Goal: Task Accomplishment & Management: Manage account settings

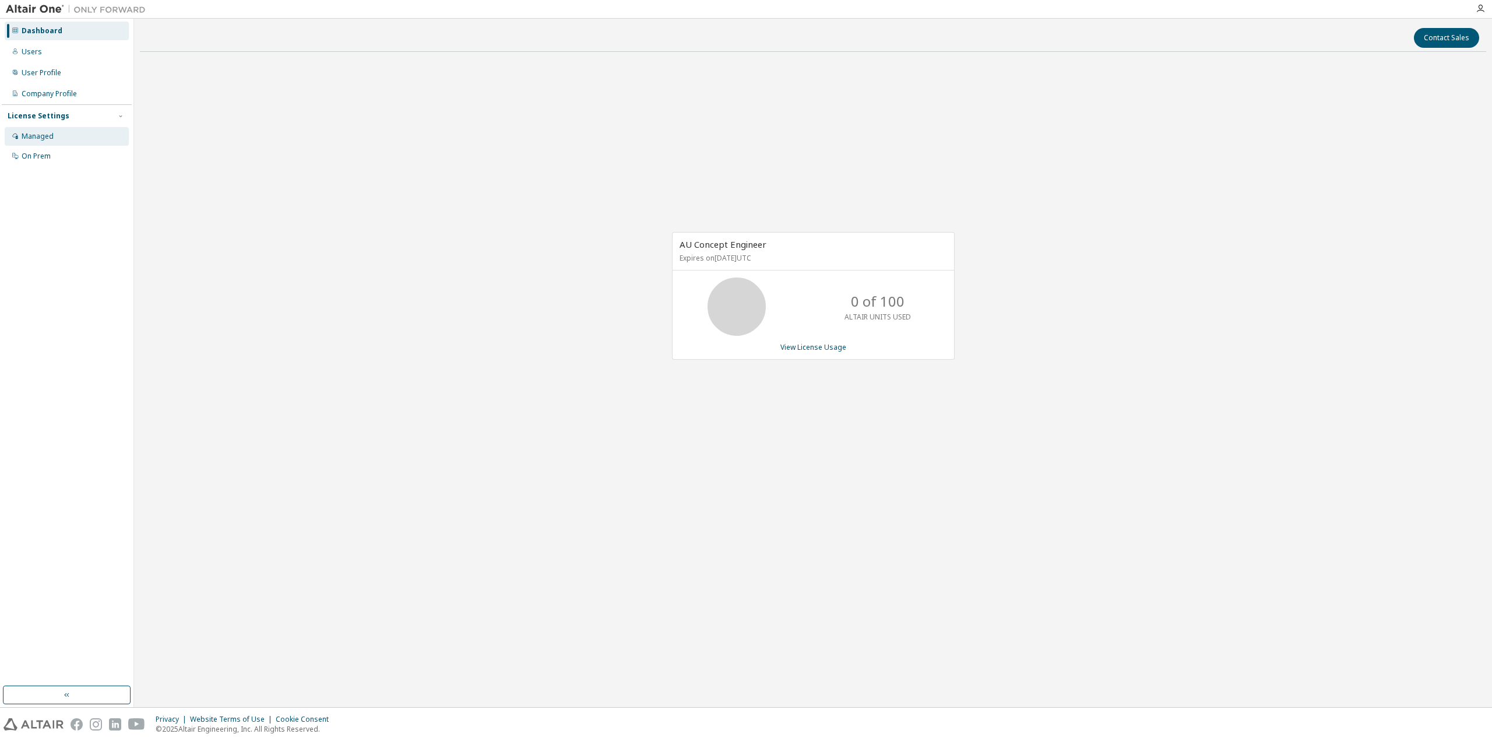
click at [49, 139] on div "Managed" at bounding box center [38, 136] width 32 height 9
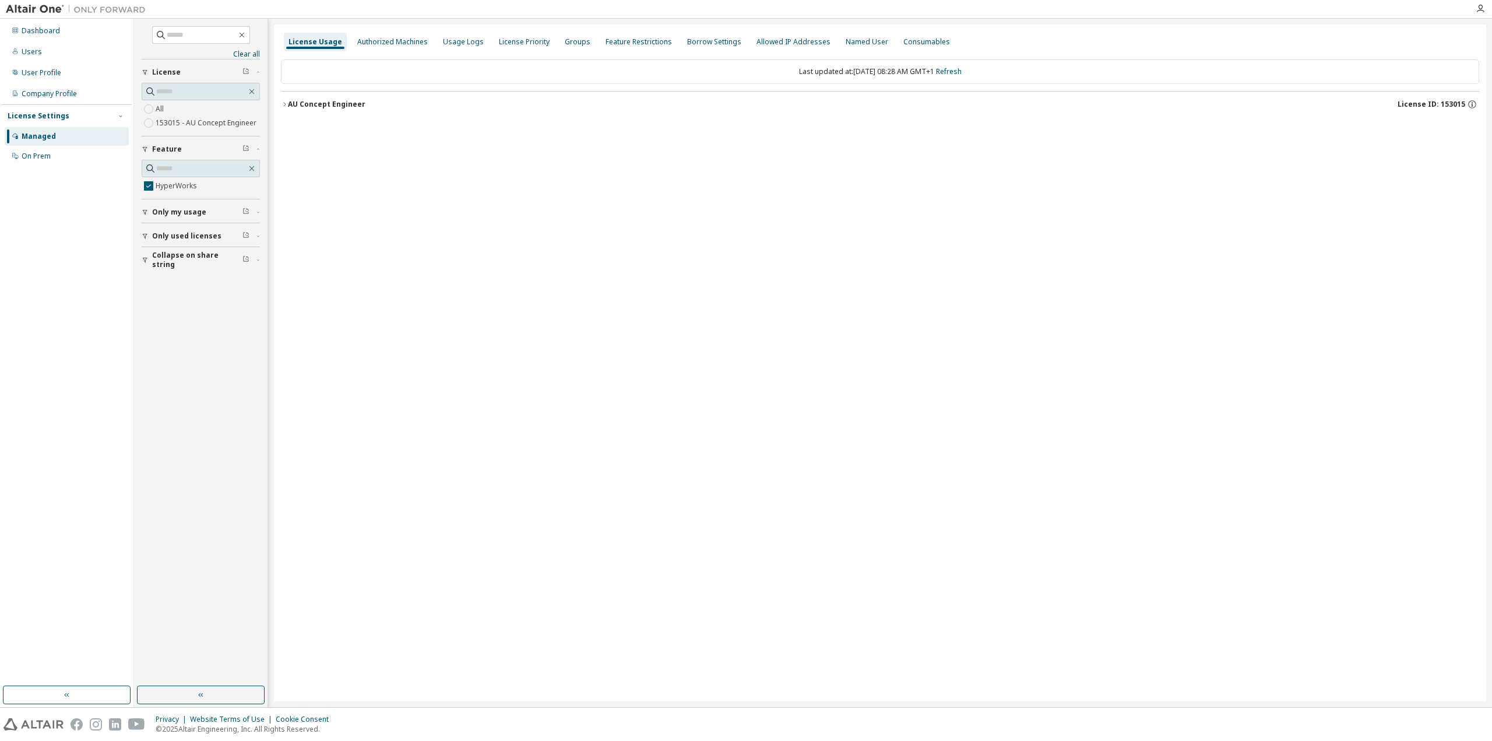
click at [283, 103] on icon "button" at bounding box center [284, 104] width 7 height 7
click at [322, 125] on div "HyperWorks" at bounding box center [350, 128] width 105 height 10
click at [254, 168] on icon "button" at bounding box center [251, 168] width 9 height 9
click at [249, 166] on icon "button" at bounding box center [251, 168] width 9 height 9
click at [287, 105] on icon "button" at bounding box center [284, 104] width 7 height 7
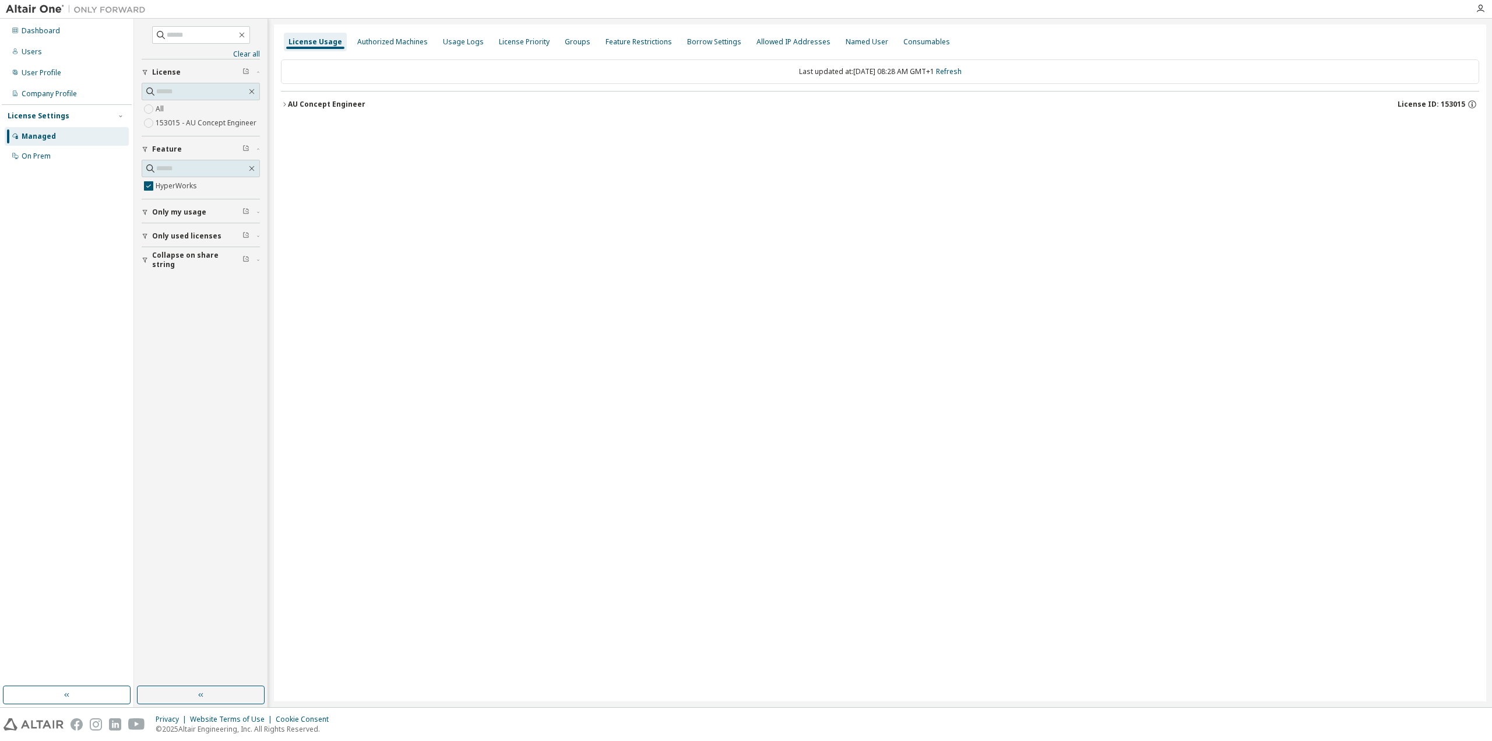
click at [287, 105] on icon "button" at bounding box center [284, 104] width 7 height 7
click at [283, 106] on icon "button" at bounding box center [284, 104] width 7 height 7
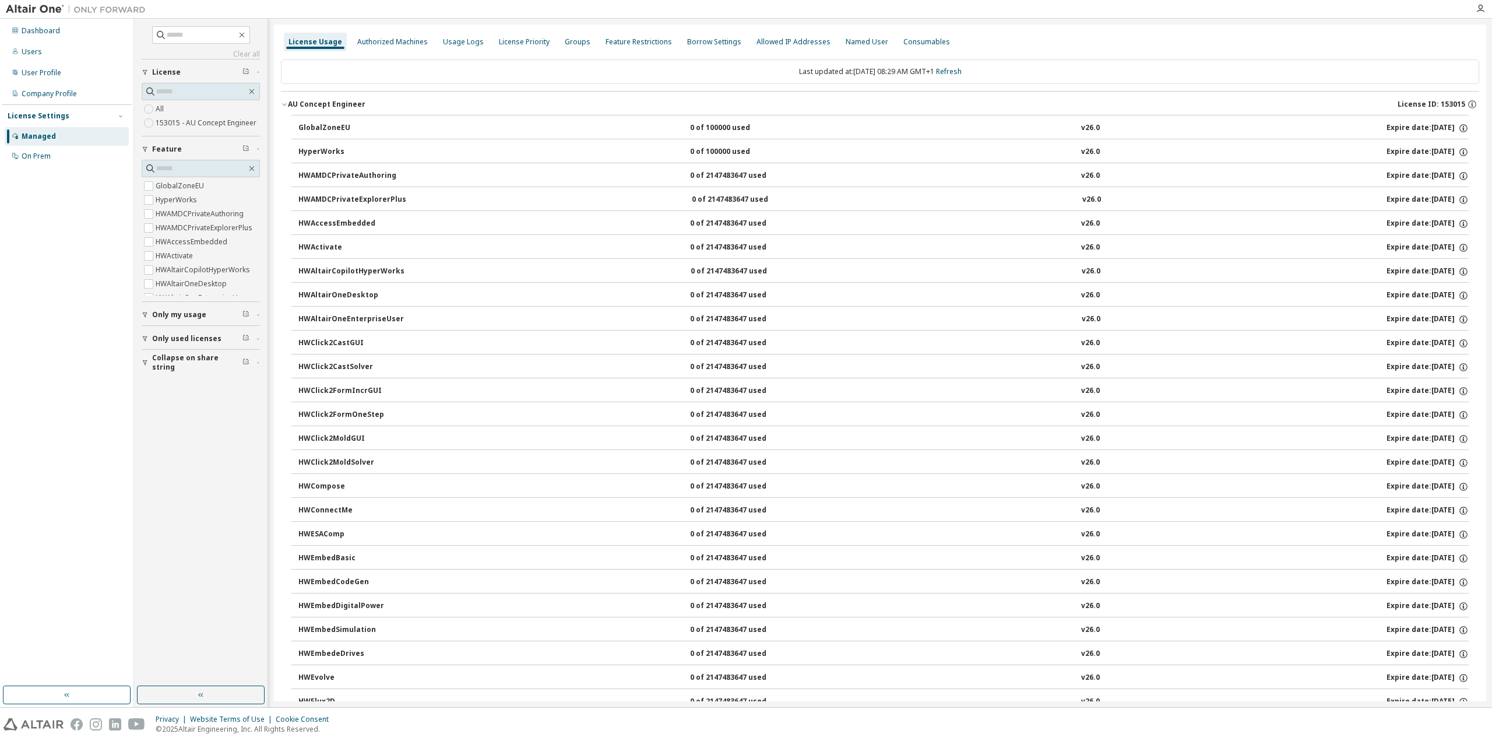
click at [319, 130] on div "GlobalZoneEU" at bounding box center [350, 128] width 105 height 10
click at [318, 149] on div "HyperWorks" at bounding box center [350, 152] width 105 height 10
click at [322, 175] on div "HWAMDCPrivateAuthoring" at bounding box center [350, 176] width 105 height 10
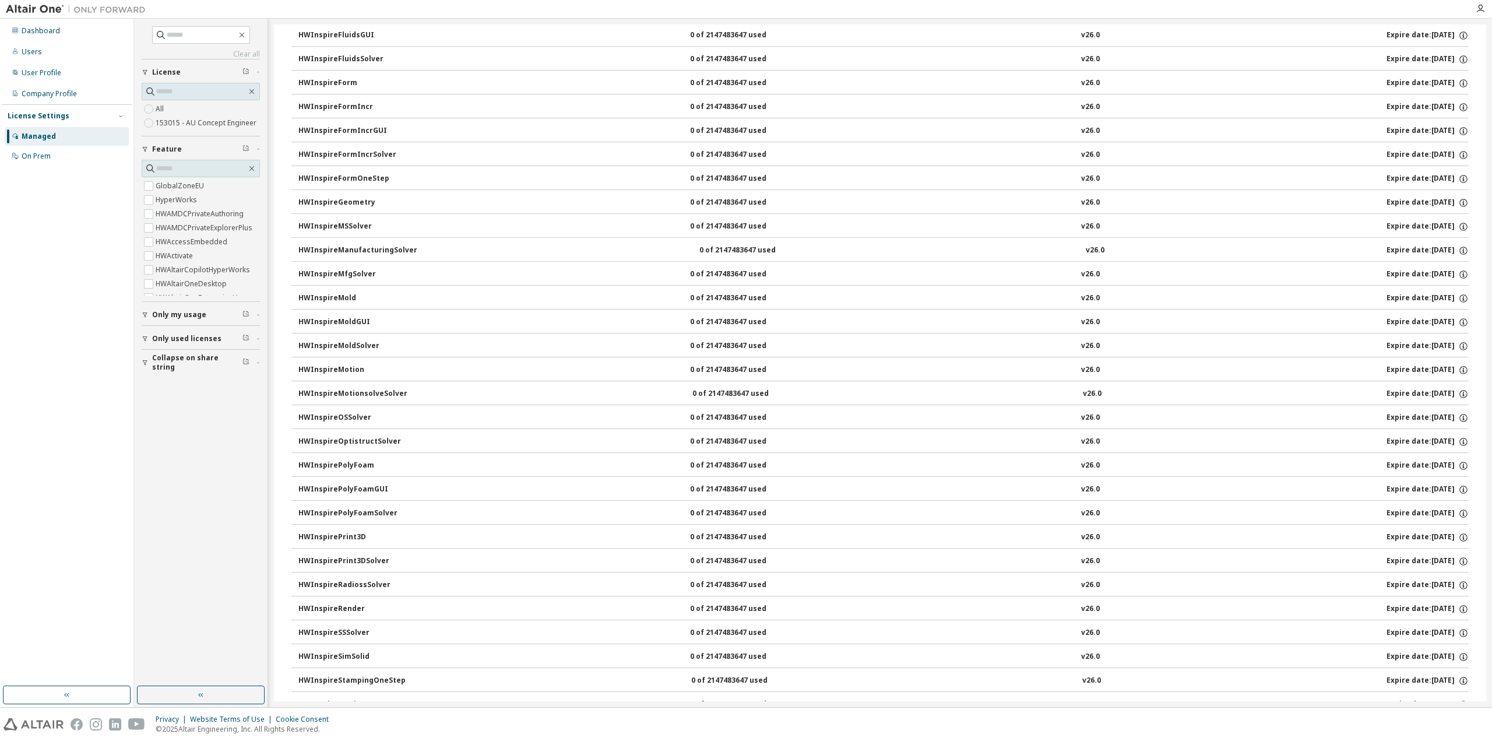
scroll to position [1399, 0]
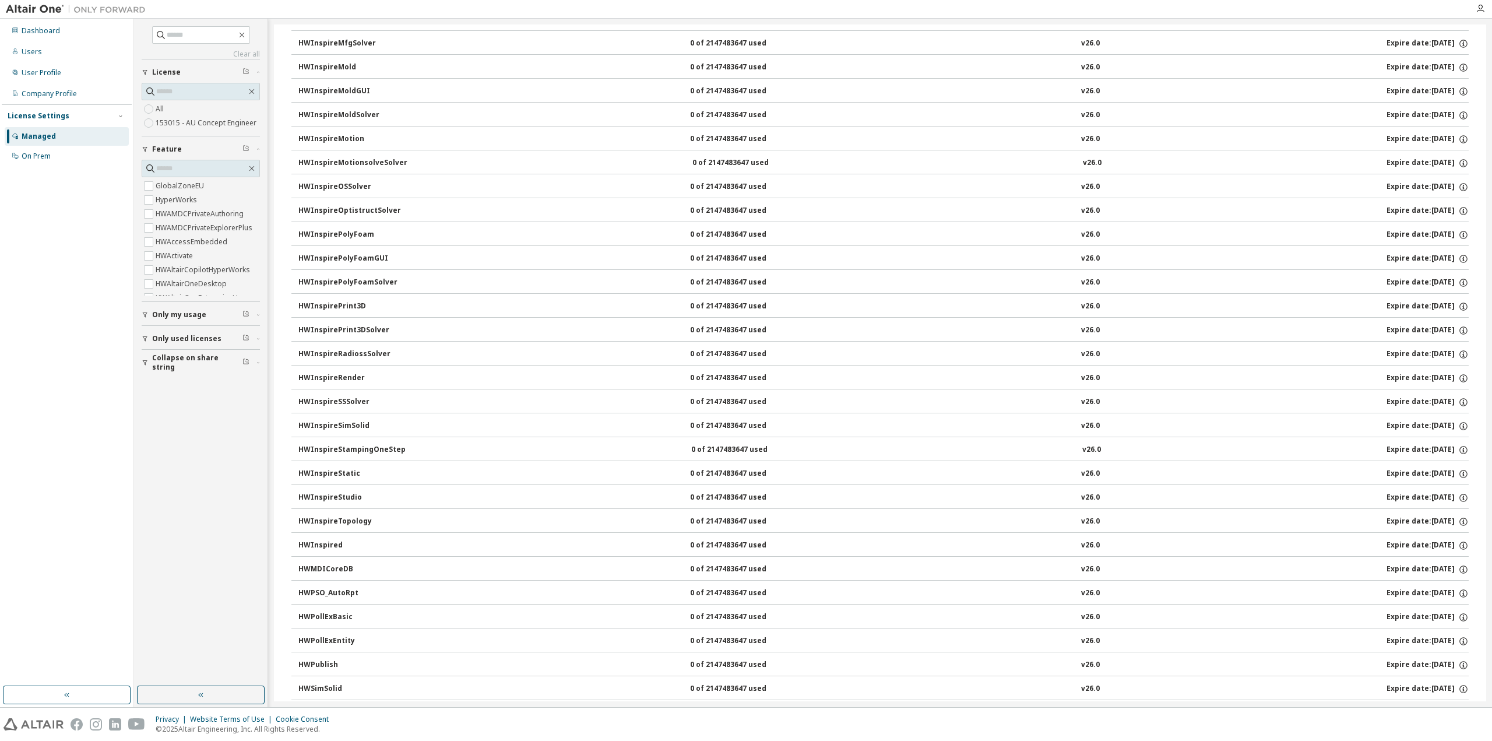
click at [167, 319] on button "Only my usage" at bounding box center [201, 315] width 118 height 26
click at [180, 374] on span "Only used licenses" at bounding box center [186, 372] width 69 height 9
click at [175, 433] on span "Collapse on share string" at bounding box center [197, 430] width 90 height 19
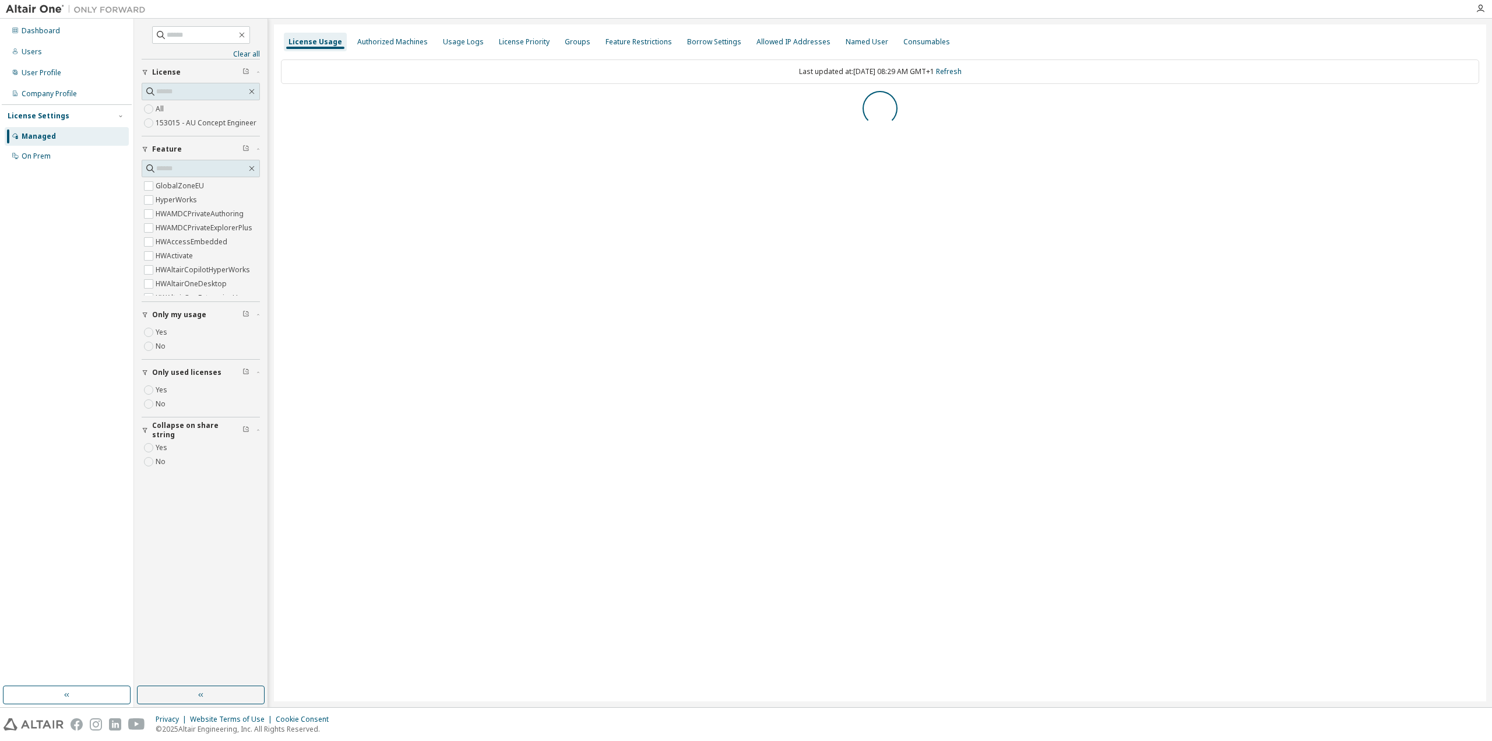
scroll to position [0, 0]
click at [289, 101] on div "AU Concept Engineer" at bounding box center [327, 104] width 78 height 9
click at [466, 43] on div "Usage Logs" at bounding box center [463, 41] width 41 height 9
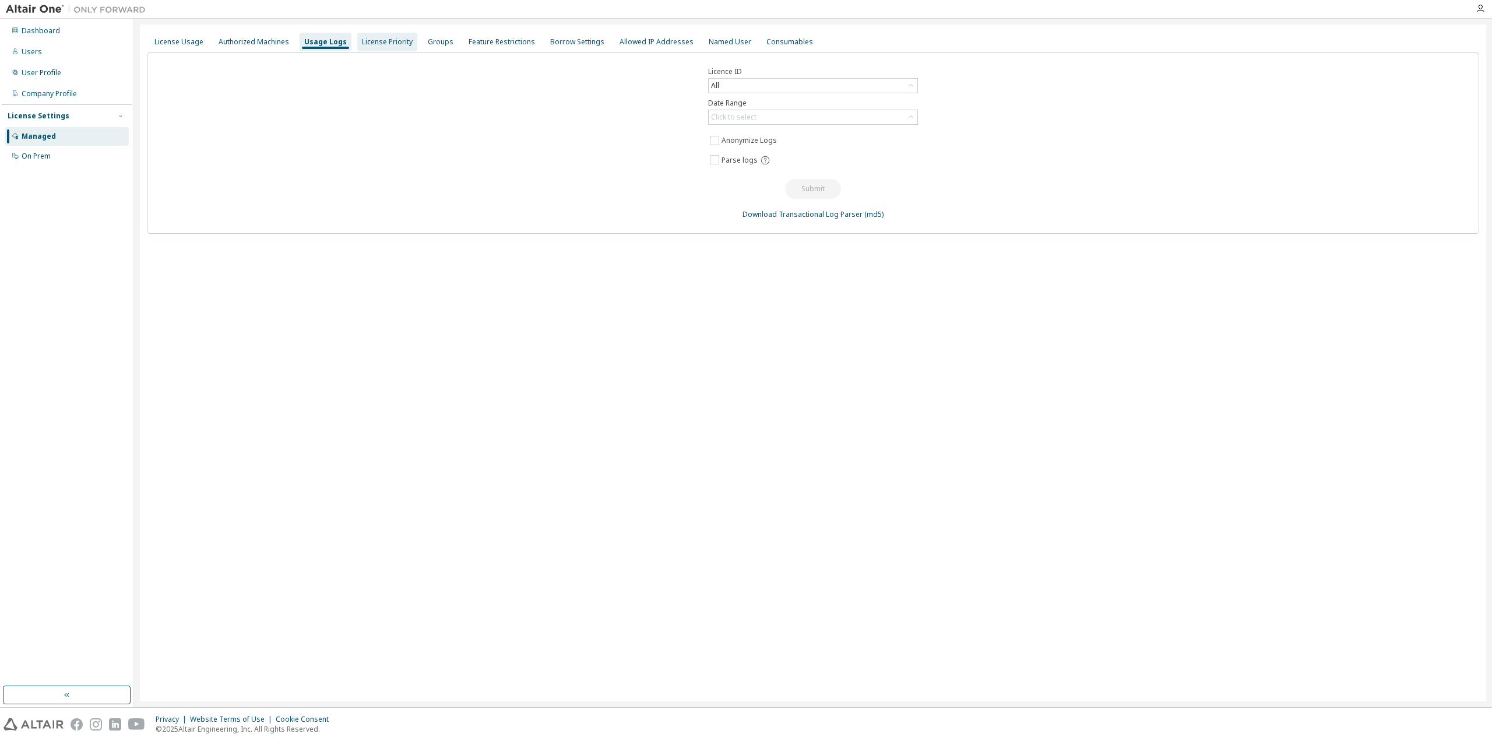
click at [393, 43] on div "License Priority" at bounding box center [387, 41] width 51 height 9
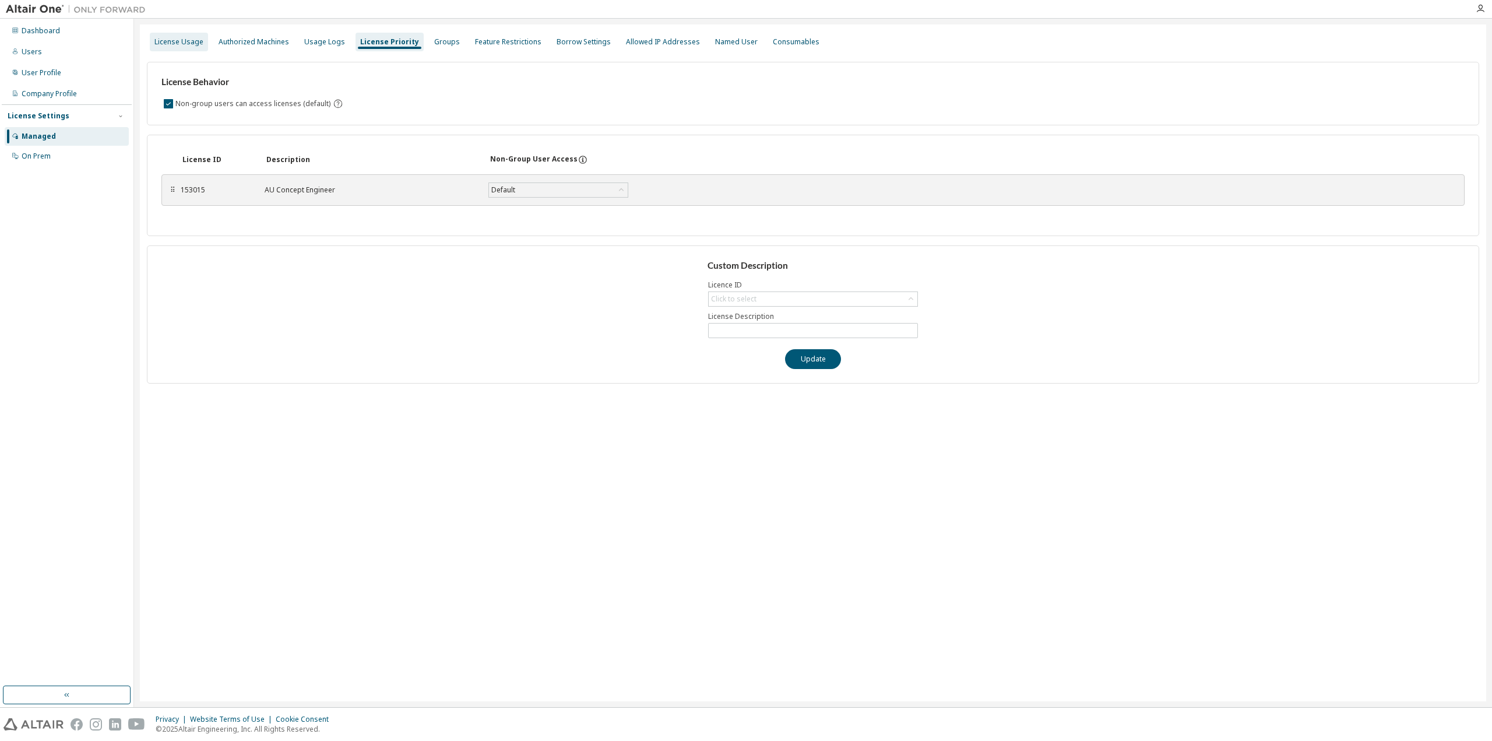
click at [185, 41] on div "License Usage" at bounding box center [178, 41] width 49 height 9
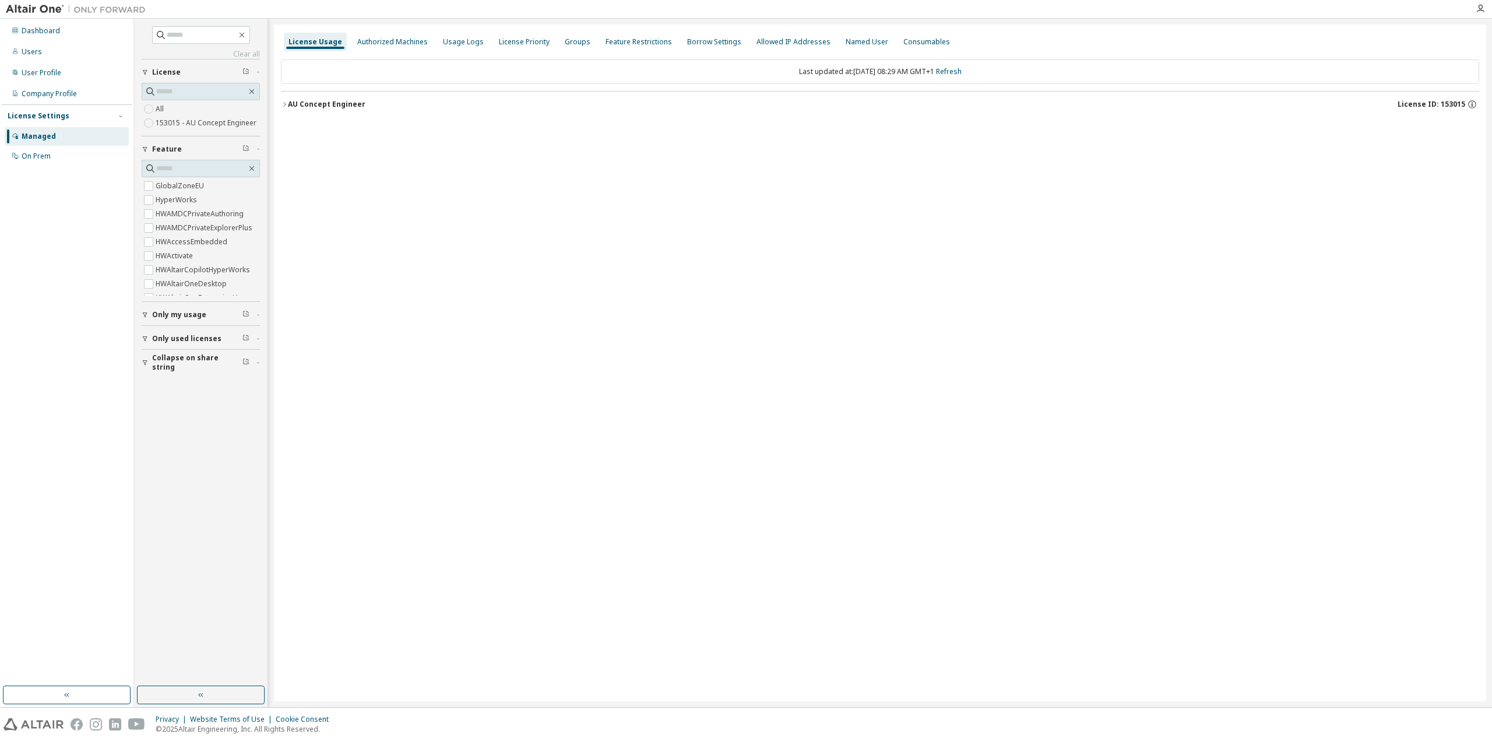
click at [305, 111] on button "AU Concept Engineer License ID: 153015" at bounding box center [880, 105] width 1199 height 26
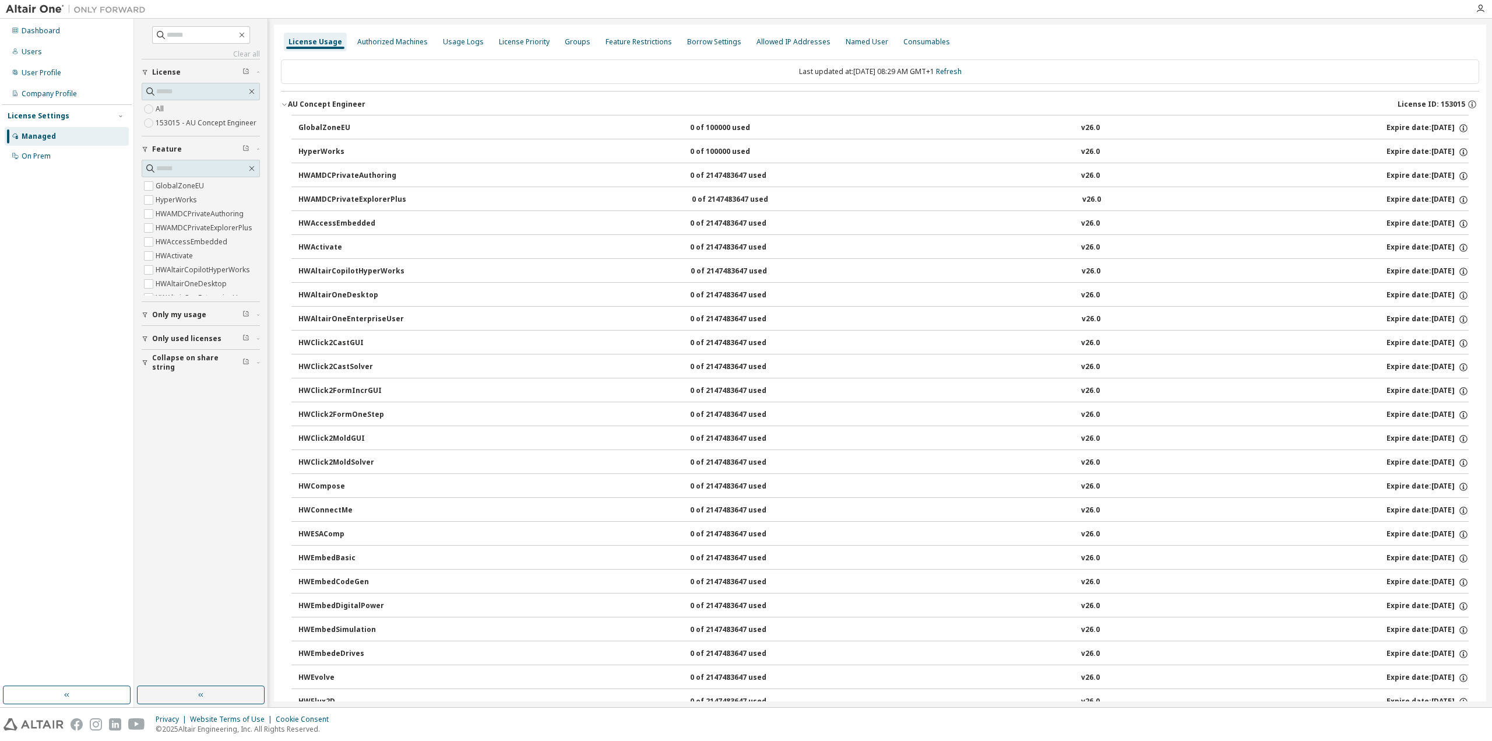
click at [304, 126] on div "GlobalZoneEU" at bounding box center [350, 128] width 105 height 10
drag, startPoint x: 323, startPoint y: 147, endPoint x: 464, endPoint y: 166, distance: 142.3
click at [324, 147] on div "HyperWorks" at bounding box center [350, 152] width 105 height 10
click at [1460, 150] on icon "button" at bounding box center [1463, 152] width 10 height 10
click at [1422, 144] on button "HyperWorks 0 of 100000 used v26.0 Expire date: [DATE]" at bounding box center [883, 152] width 1171 height 26
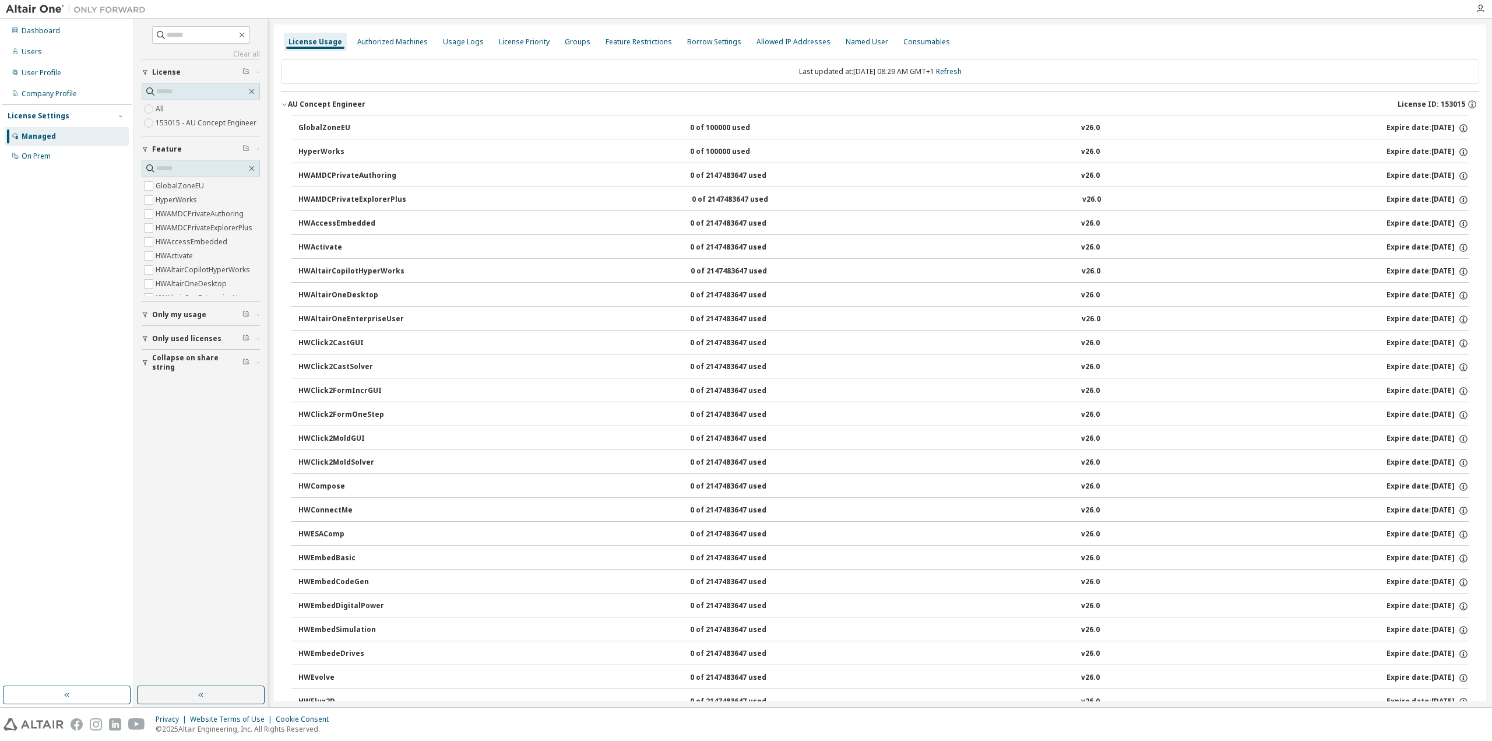
click at [704, 152] on div "0 of 100000 used" at bounding box center [742, 152] width 105 height 10
click at [43, 139] on div "Managed" at bounding box center [39, 136] width 34 height 9
click at [166, 315] on span "Only my usage" at bounding box center [179, 314] width 54 height 9
click at [164, 374] on span "Only used licenses" at bounding box center [186, 372] width 69 height 9
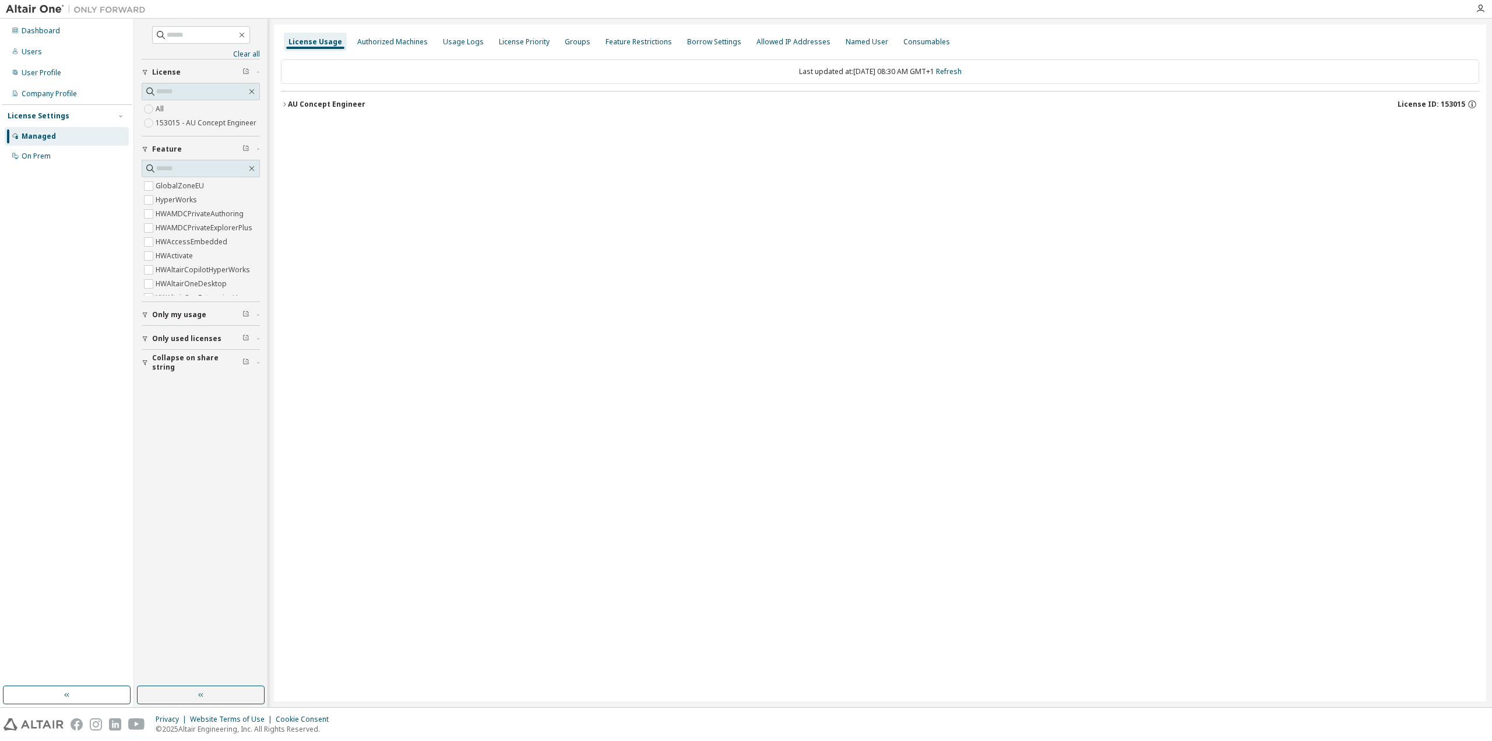
click at [152, 340] on span "Only used licenses" at bounding box center [186, 338] width 69 height 9
click at [204, 236] on button "Only used licenses" at bounding box center [201, 232] width 118 height 26
click at [353, 108] on div "AU Concept Engineer" at bounding box center [327, 104] width 78 height 9
click at [348, 105] on div "AU Concept Engineer" at bounding box center [327, 104] width 78 height 9
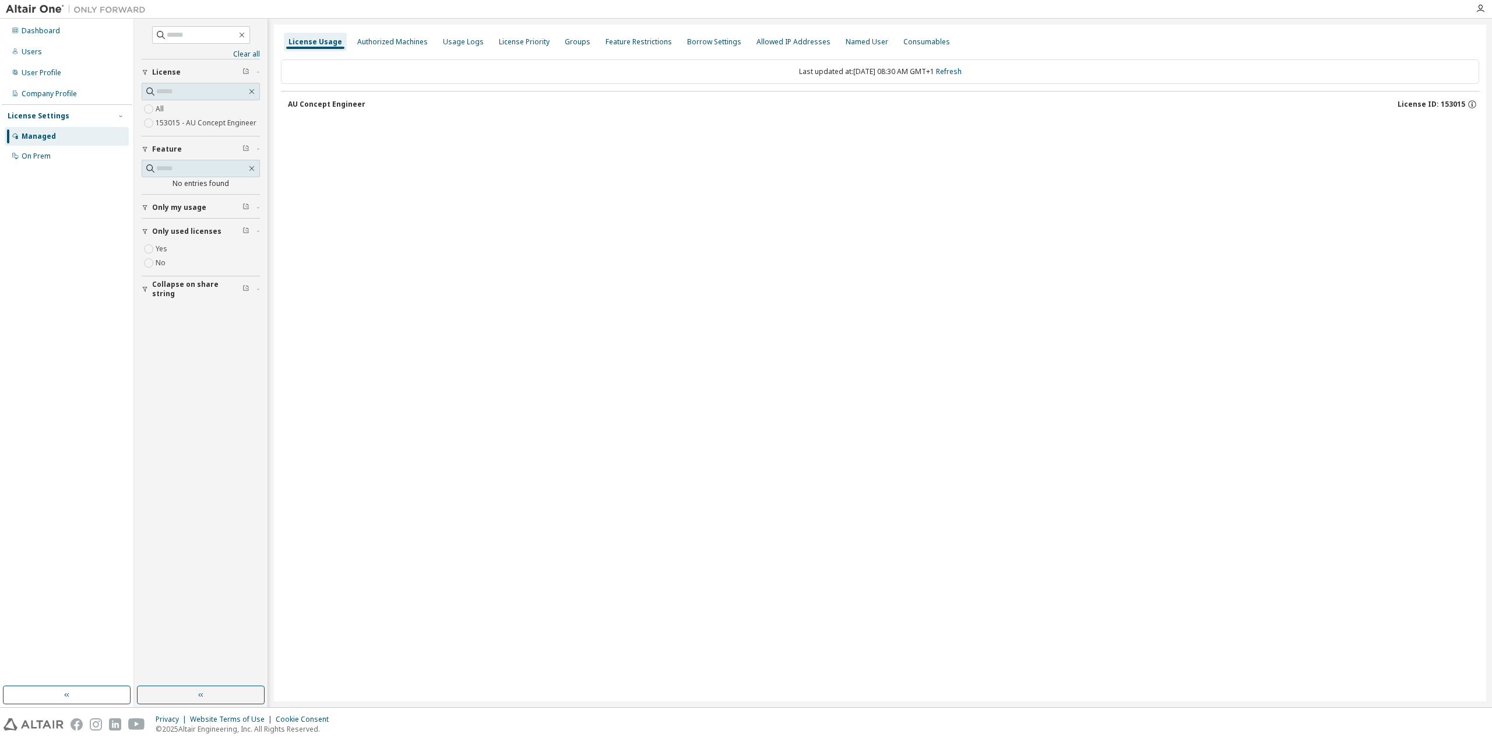
click at [348, 105] on div "AU Concept Engineer" at bounding box center [327, 104] width 78 height 9
